Goal: Task Accomplishment & Management: Use online tool/utility

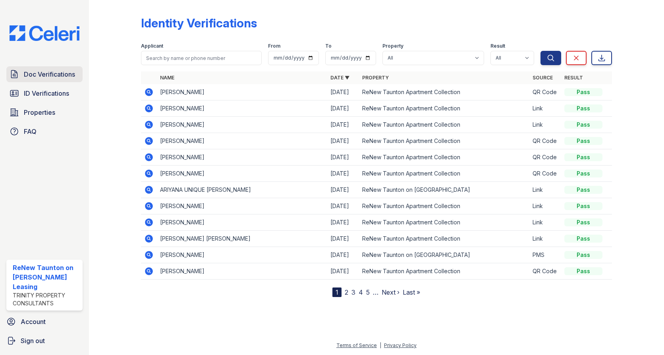
click at [30, 76] on span "Doc Verifications" at bounding box center [49, 74] width 51 height 10
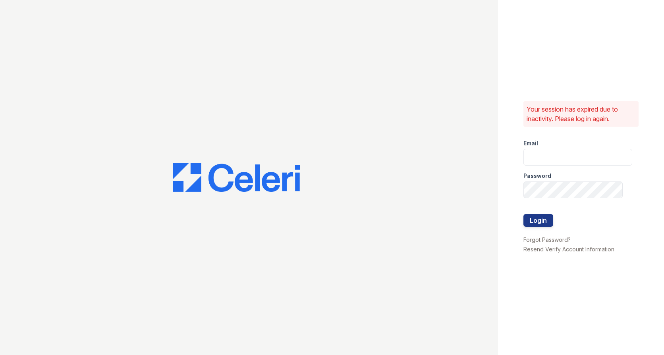
click at [30, 76] on div at bounding box center [249, 177] width 498 height 355
type input "renewtaunton@trinity-pm.com"
click at [553, 218] on button "Login" at bounding box center [538, 220] width 30 height 13
click at [552, 218] on button "Login" at bounding box center [538, 220] width 30 height 13
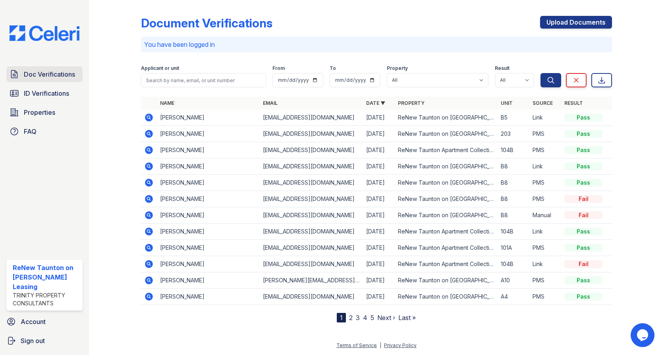
click at [39, 79] on link "Doc Verifications" at bounding box center [44, 74] width 76 height 16
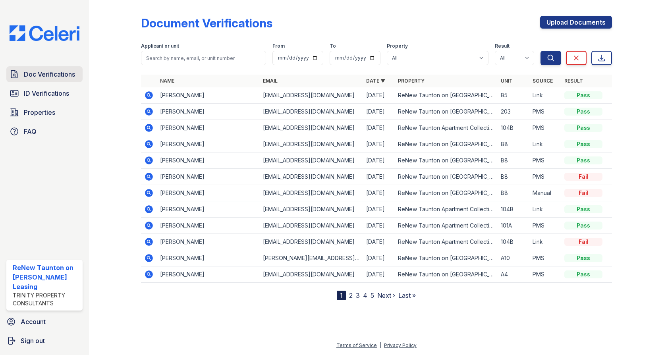
click at [31, 79] on link "Doc Verifications" at bounding box center [44, 74] width 76 height 16
click at [33, 76] on span "Doc Verifications" at bounding box center [49, 74] width 51 height 10
click at [39, 91] on span "ID Verifications" at bounding box center [46, 94] width 45 height 10
